Goal: Task Accomplishment & Management: Manage account settings

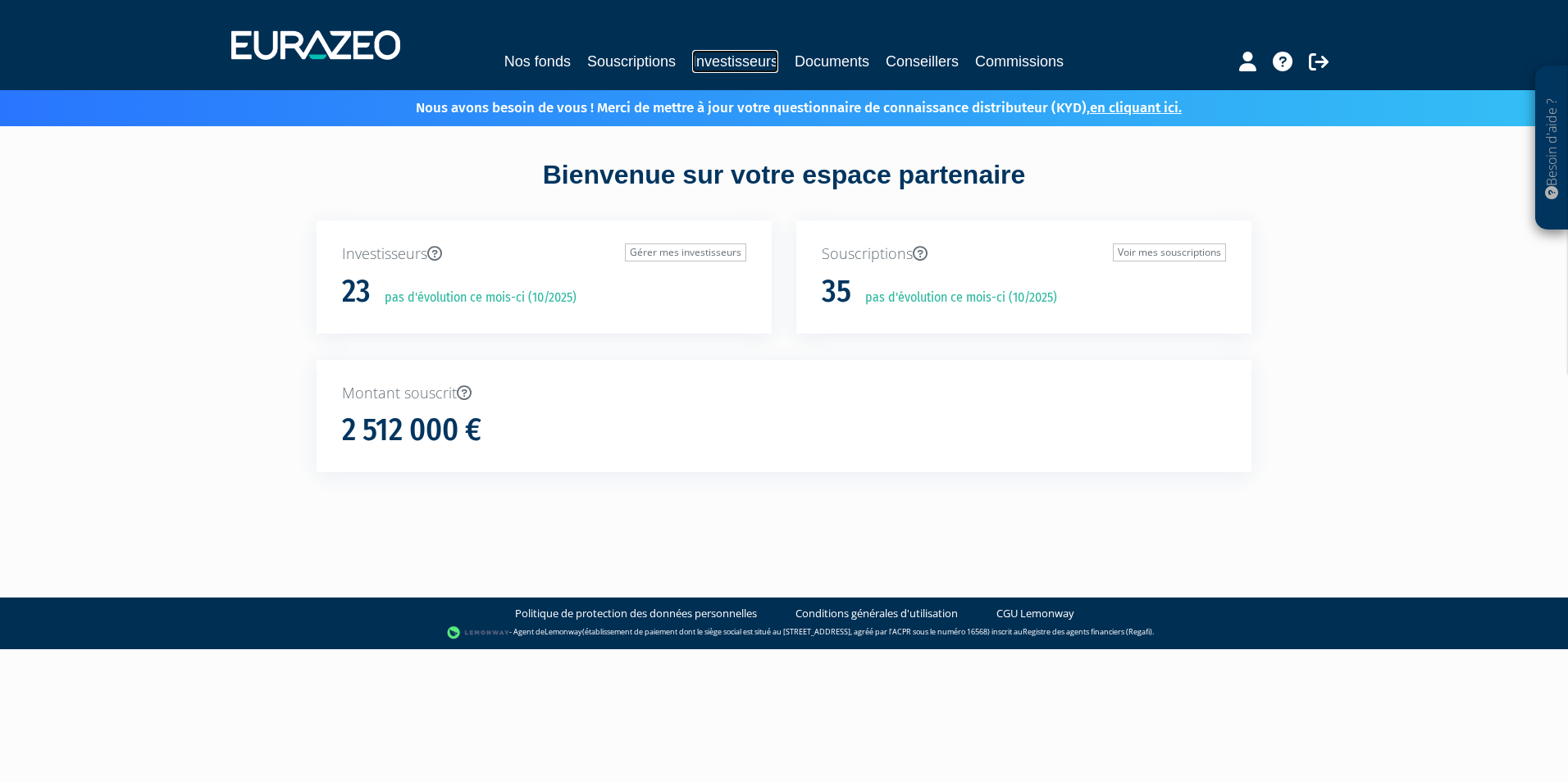
click at [743, 64] on link "Investisseurs" at bounding box center [734, 61] width 86 height 23
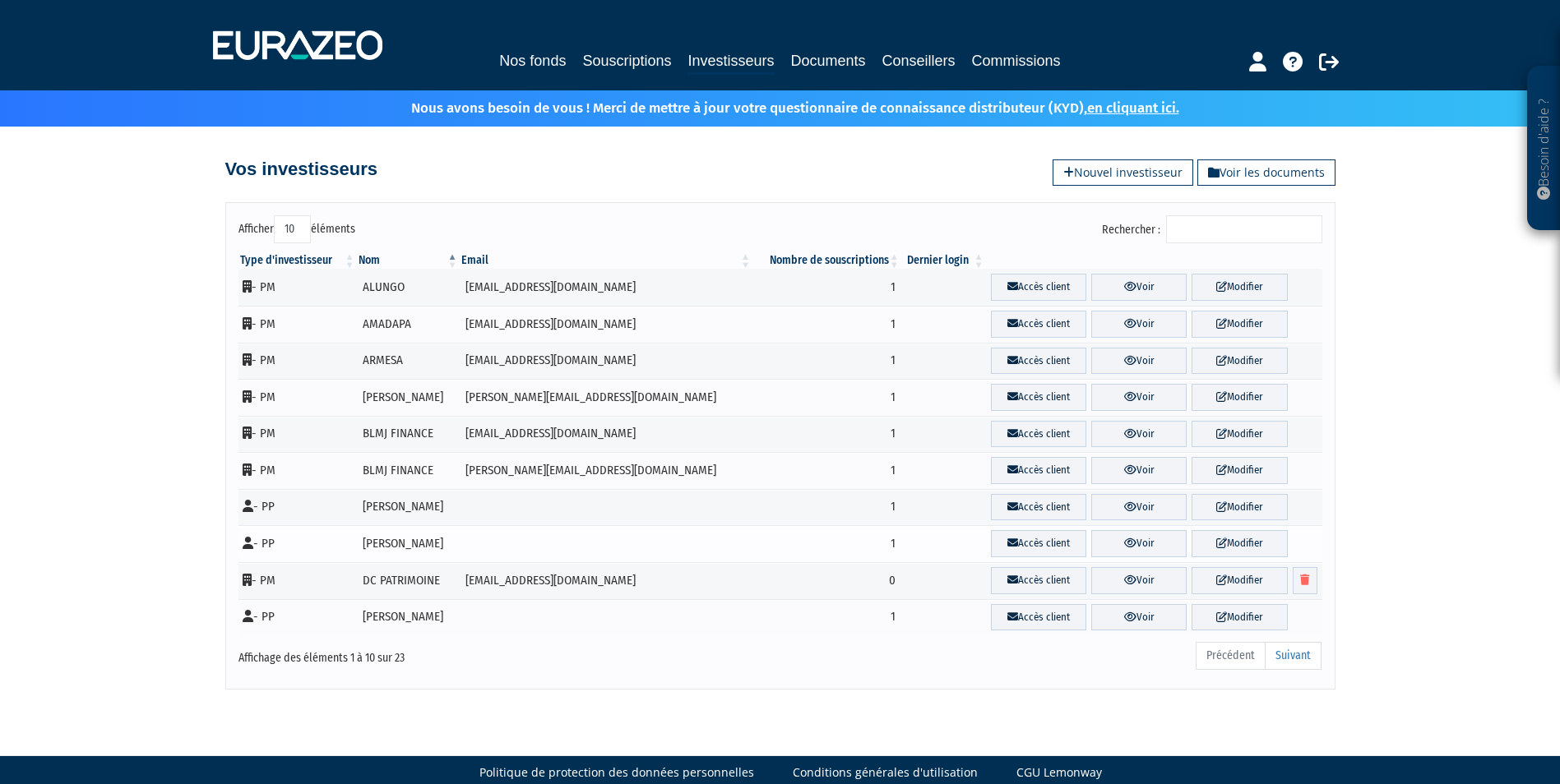
click at [490, 537] on td at bounding box center [606, 543] width 293 height 37
click at [1091, 541] on link "Voir" at bounding box center [1139, 543] width 96 height 27
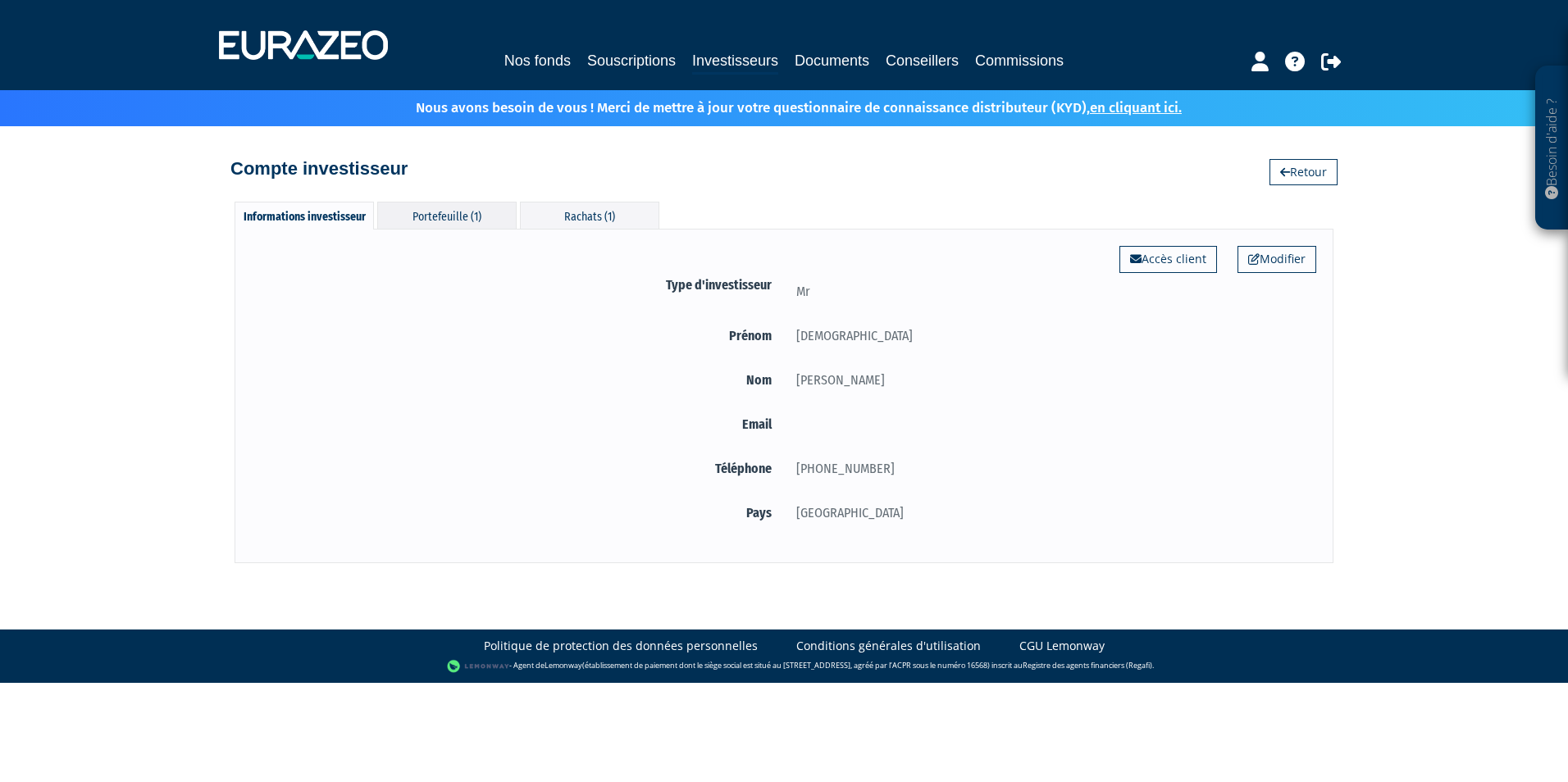
click at [472, 208] on div "Portefeuille (1)" at bounding box center [447, 214] width 139 height 27
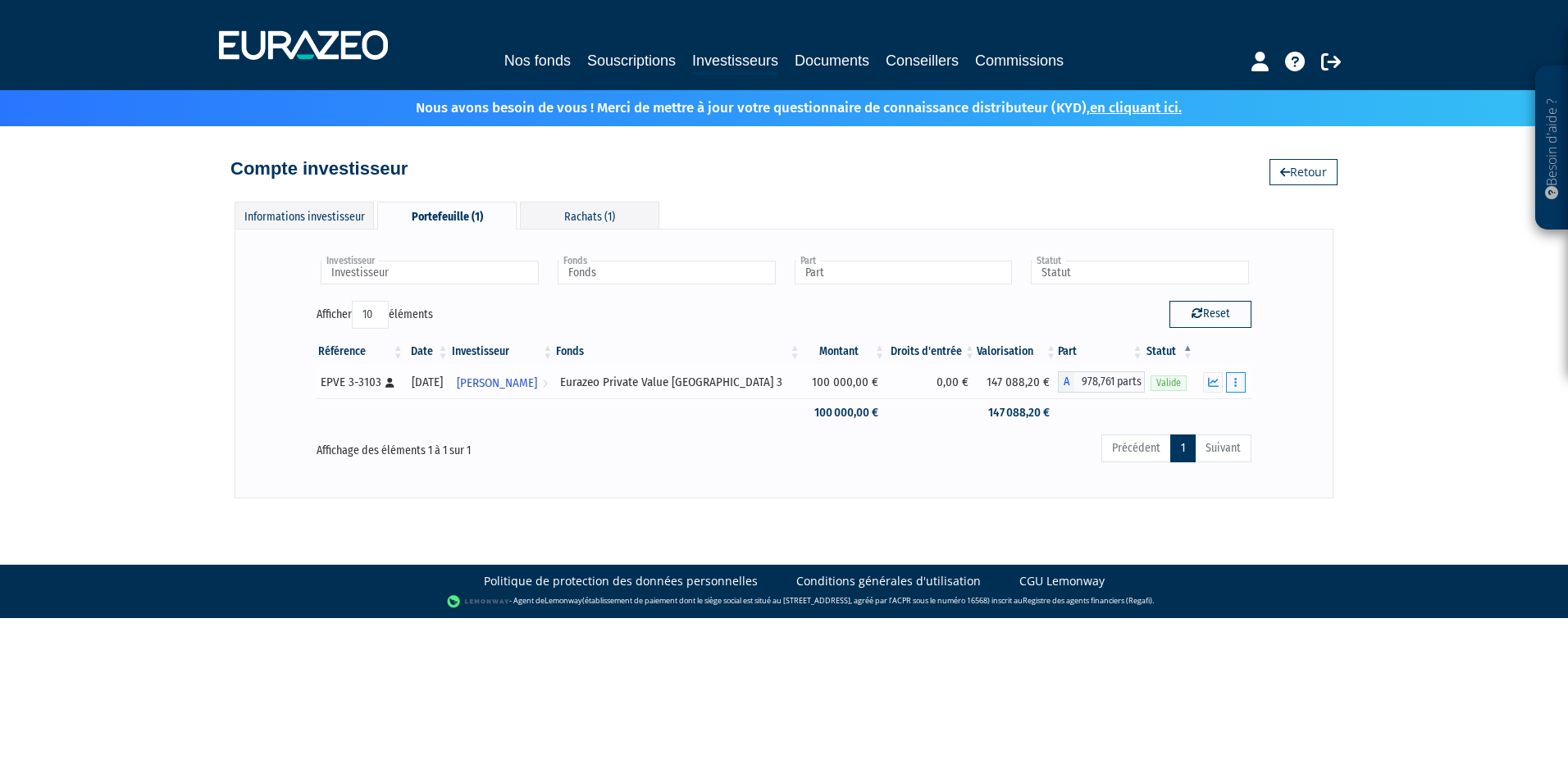
click at [1232, 384] on button "button" at bounding box center [1236, 382] width 20 height 21
click at [1355, 418] on div "Besoin d'aide ? × J'ai besoin d'aide Si vous avez une question à propos du fonc…" at bounding box center [784, 249] width 1568 height 498
click at [1211, 377] on icon "button" at bounding box center [1213, 382] width 11 height 11
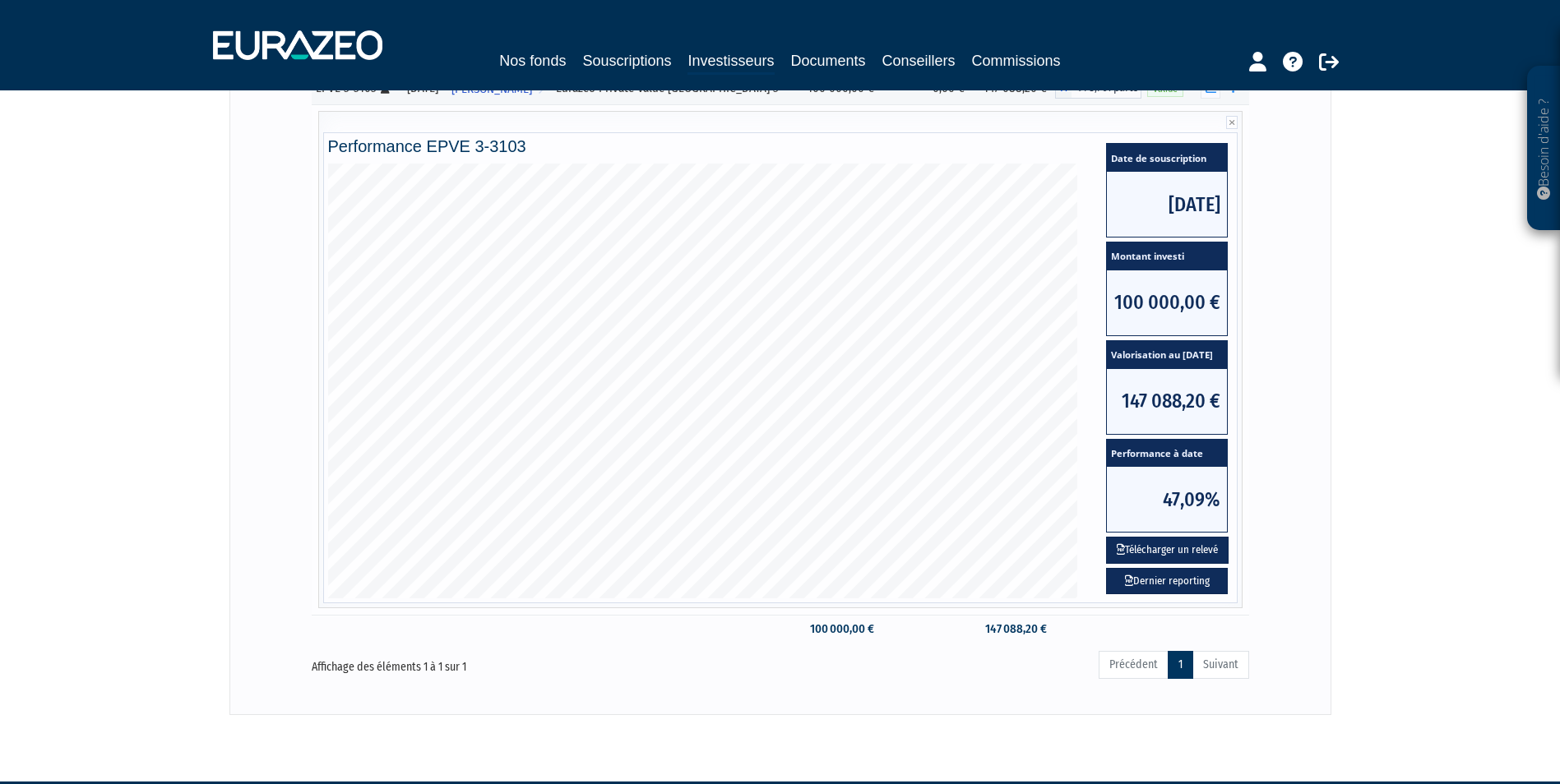
scroll to position [346, 0]
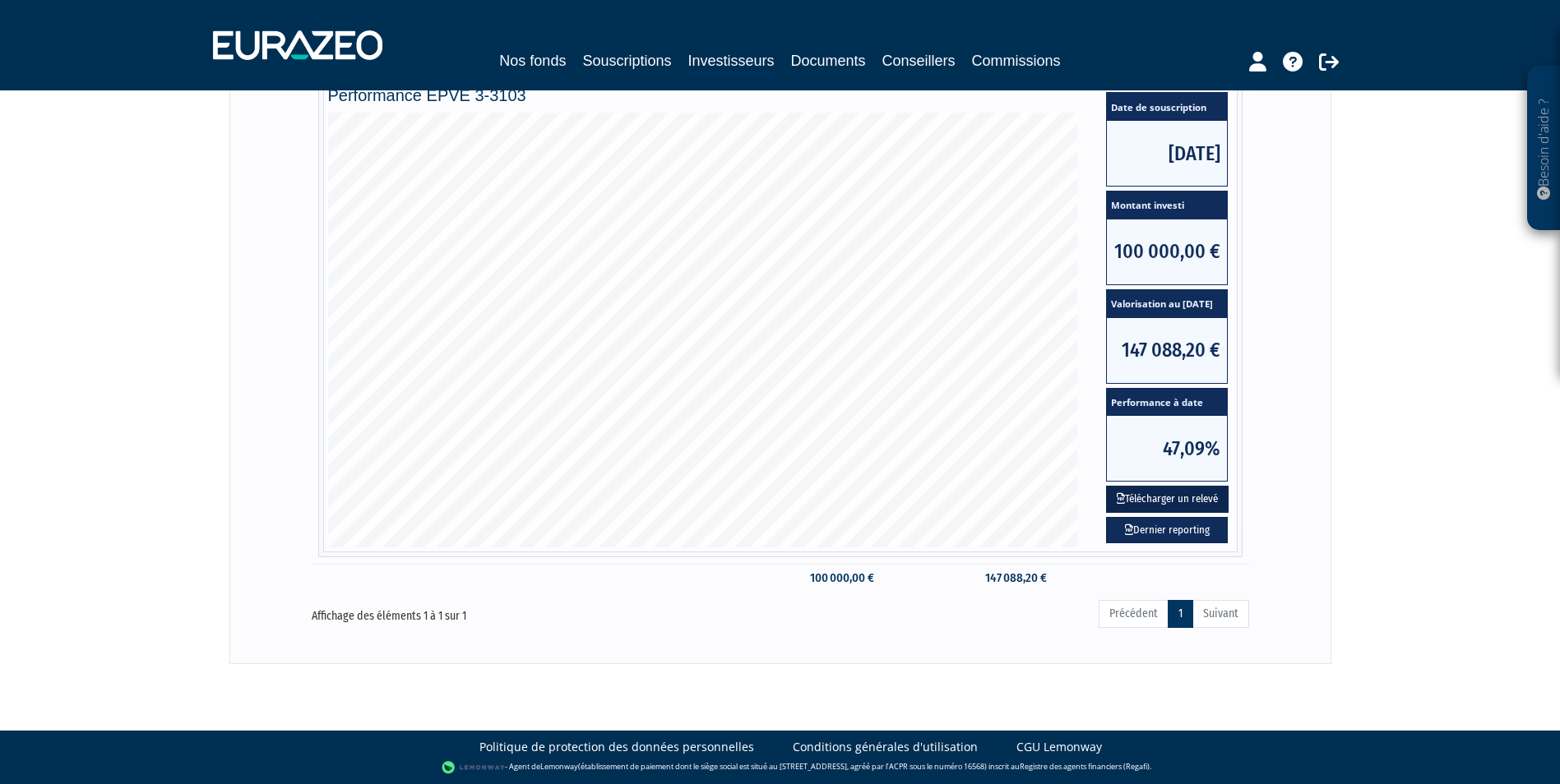
click at [1177, 495] on button "Télécharger un relevé" at bounding box center [1167, 498] width 122 height 27
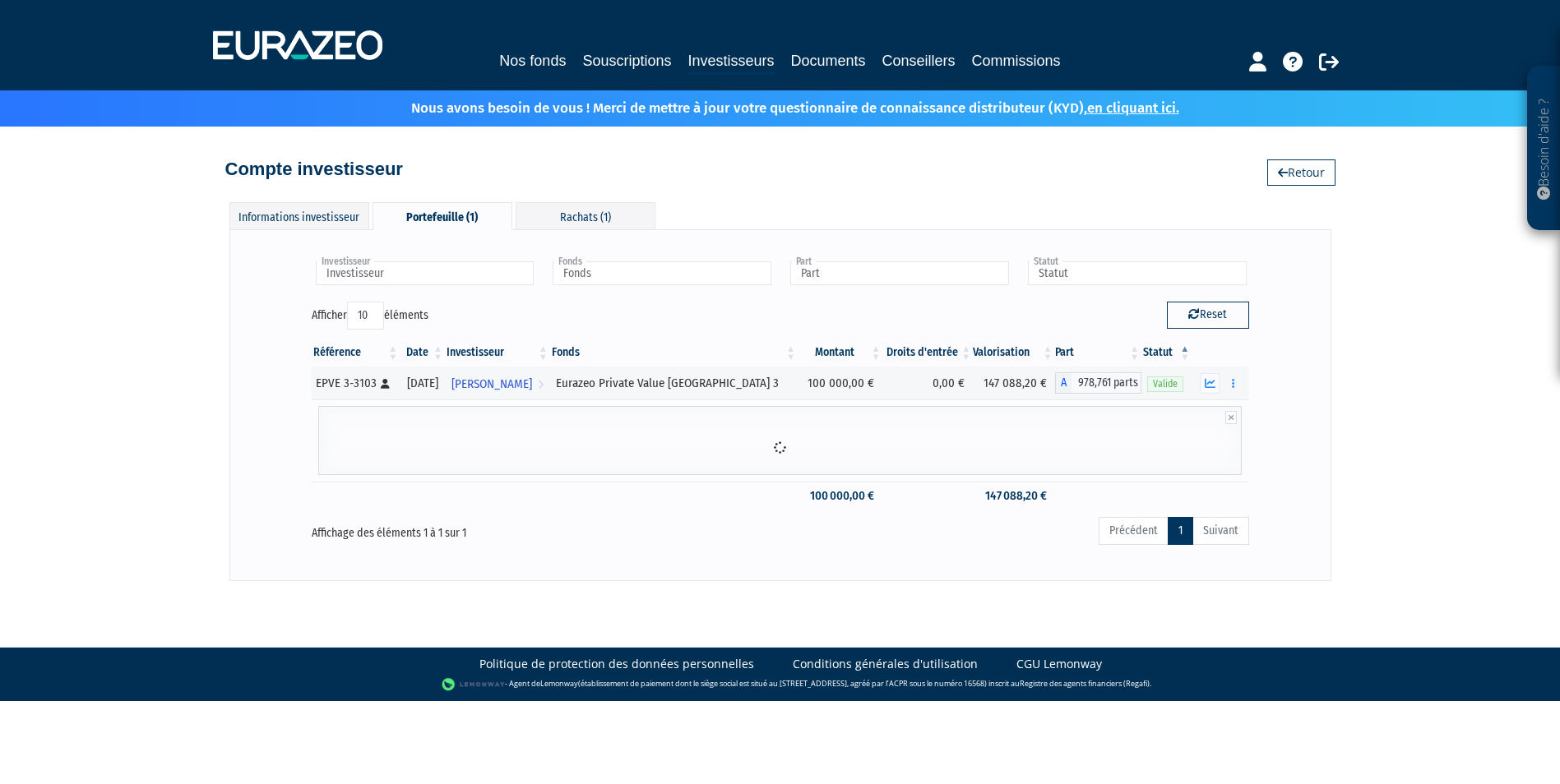
scroll to position [0, 0]
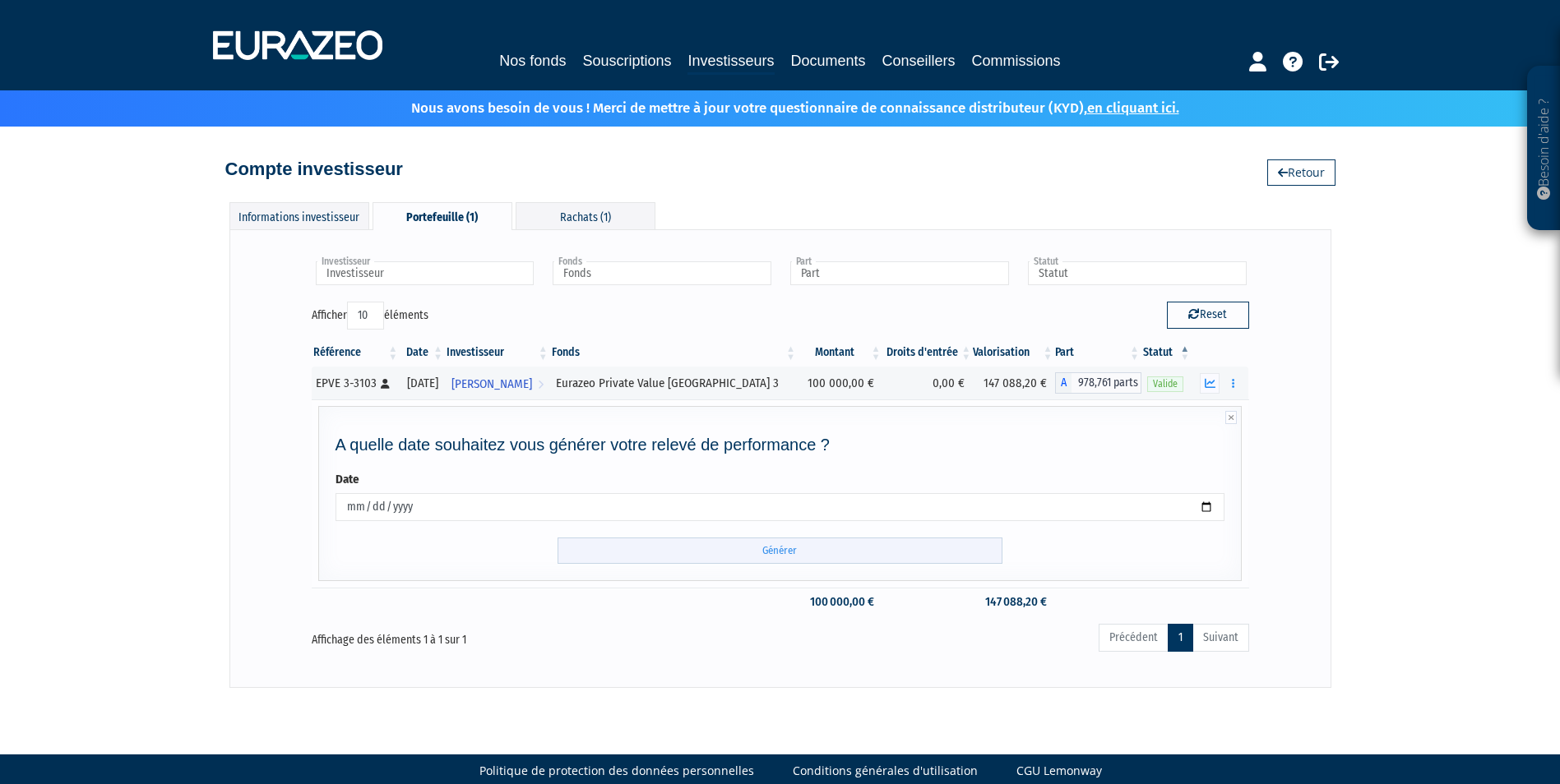
click at [779, 548] on input "Générer" at bounding box center [780, 550] width 445 height 27
